Goal: Information Seeking & Learning: Compare options

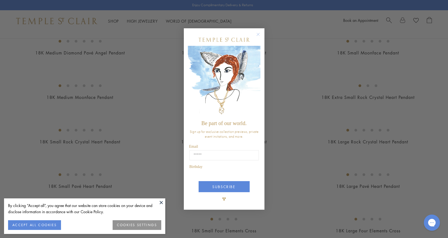
scroll to position [374, 0]
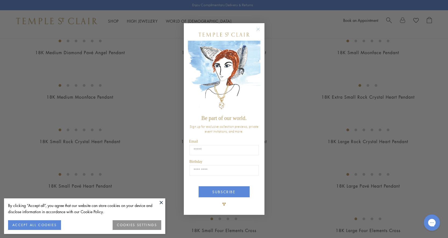
click at [259, 29] on circle "Close dialog" at bounding box center [258, 29] width 6 height 6
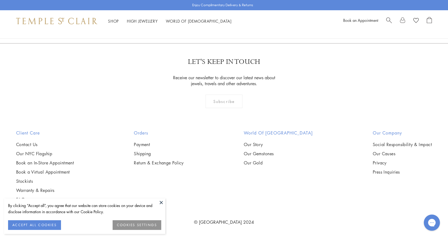
scroll to position [3748, 0]
click at [217, 22] on link "2" at bounding box center [216, 14] width 18 height 15
click at [240, 22] on link "3" at bounding box center [242, 14] width 18 height 15
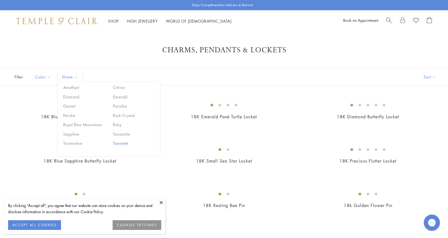
click at [122, 141] on button "Tsavorite" at bounding box center [135, 143] width 46 height 6
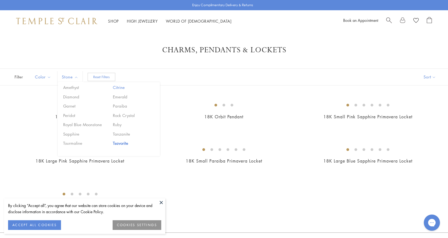
click at [117, 87] on button "Citrine" at bounding box center [135, 87] width 46 height 6
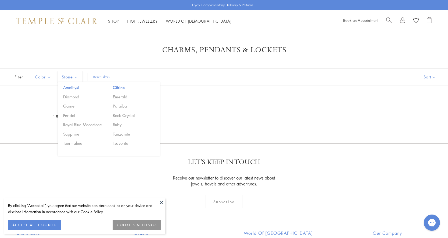
click at [77, 86] on button "Amethyst" at bounding box center [85, 87] width 46 height 6
click at [77, 133] on button "Sapphire" at bounding box center [85, 134] width 46 height 6
